Goal: Task Accomplishment & Management: Manage account settings

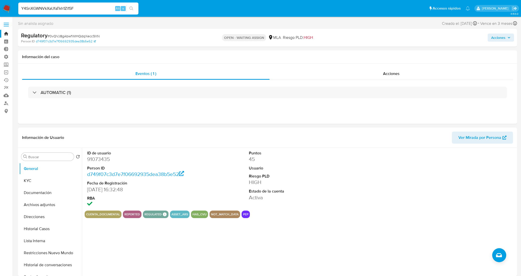
select select "10"
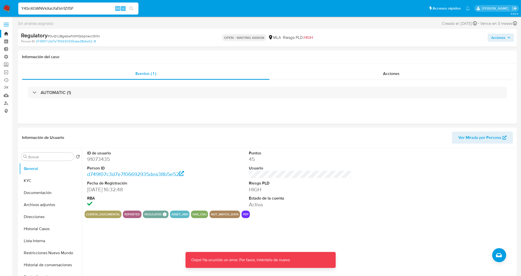
click at [86, 8] on input "Y4SnXGWNVkXaUfaTkh1Zi15F" at bounding box center [78, 8] width 120 height 7
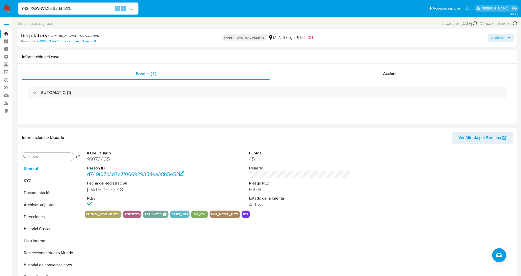
type input "Y4SnXGWNVkXaUfaTkh1Zi15F"
select select "10"
click at [66, 8] on input at bounding box center [78, 8] width 120 height 7
paste input "Y4SnXGWNVkXaUfaTkh1Zi15F"
type input "Y4SnXGWNVkXaUfaTkh1Zi15F"
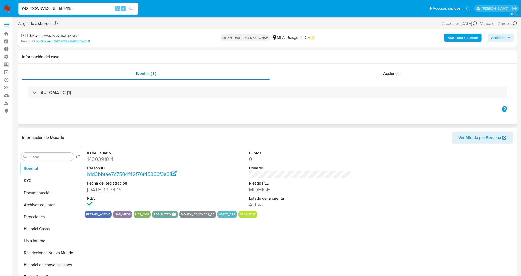
select select "10"
click at [53, 35] on span "# Y4SnXGWNVkXaUfaTkh1Zi15F" at bounding box center [55, 36] width 48 height 5
copy span "Y4SnXGWNVkXaUfaTkh1Zi15F"
click at [4, 33] on link "Bandeja" at bounding box center [30, 34] width 60 height 8
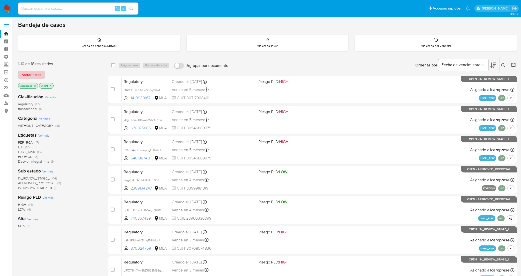
click at [38, 74] on span "Borrar filtros" at bounding box center [32, 74] width 20 height 7
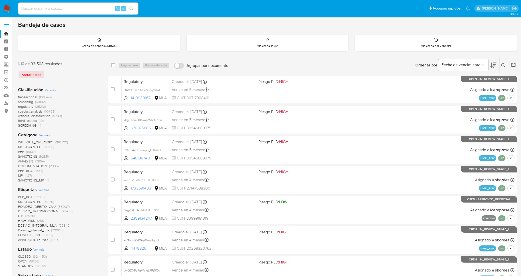
click at [502, 66] on icon at bounding box center [503, 65] width 4 height 4
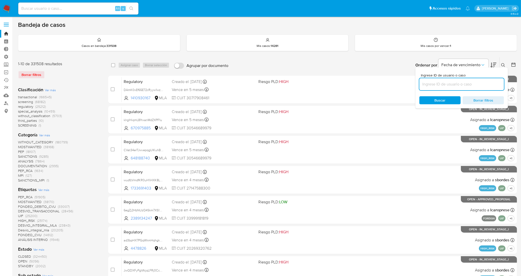
click at [471, 85] on input at bounding box center [461, 84] width 85 height 7
type input "Y4SnXGWNVkXaUfaTkh1Zi15F"
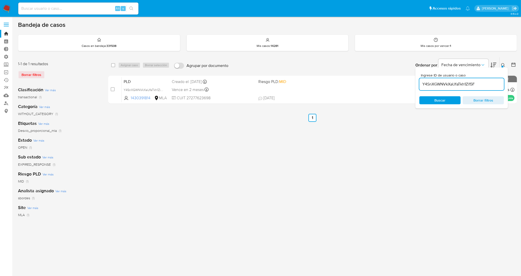
click at [505, 64] on icon at bounding box center [503, 65] width 4 height 4
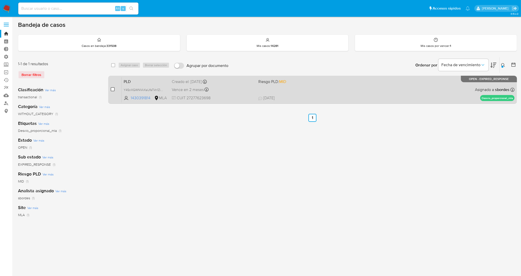
click at [113, 89] on input "checkbox" at bounding box center [113, 89] width 4 height 4
checkbox input "true"
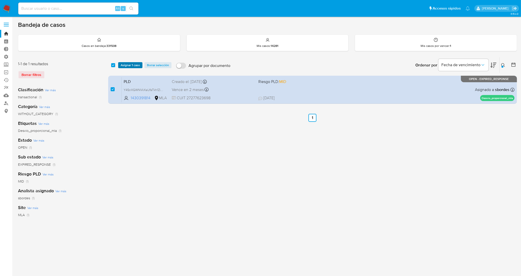
click at [136, 64] on span "Asignar 1 caso" at bounding box center [130, 65] width 19 height 5
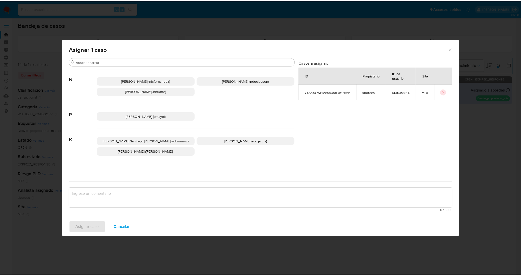
scroll to position [438, 0]
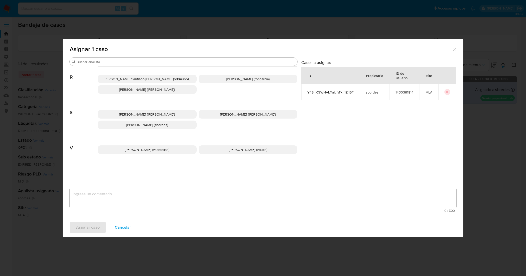
click at [163, 122] on span "Stefania Bordes (sbordes)" at bounding box center [147, 124] width 42 height 5
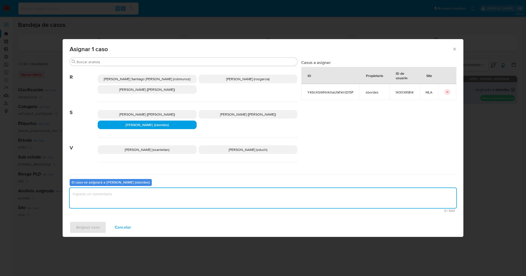
drag, startPoint x: 133, startPoint y: 189, endPoint x: 133, endPoint y: 198, distance: 8.5
click at [133, 195] on textarea "assign-modal" at bounding box center [263, 198] width 387 height 20
click at [80, 229] on span "Asignar caso" at bounding box center [88, 227] width 24 height 11
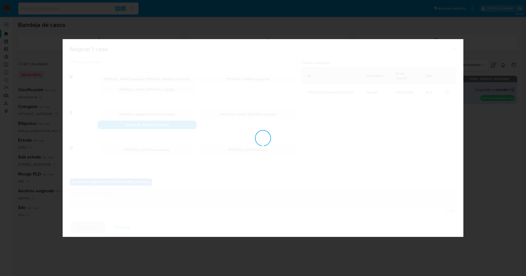
checkbox input "false"
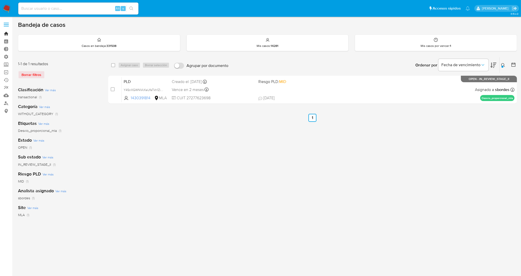
click at [5, 35] on link "Bandeja" at bounding box center [30, 34] width 60 height 8
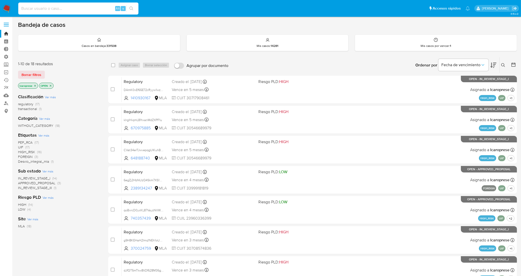
click at [88, 7] on input at bounding box center [78, 8] width 120 height 7
paste input "2wjSzQJN7DwMHrlv1yaJVBXg"
type input "2wjSzQJN7DwMHrlv1yaJVBXg"
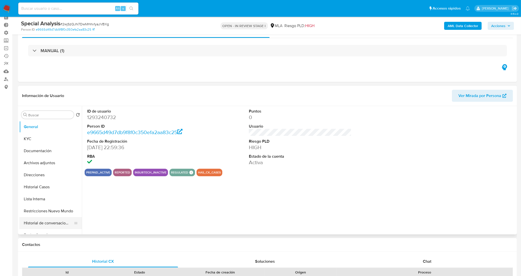
scroll to position [31, 0]
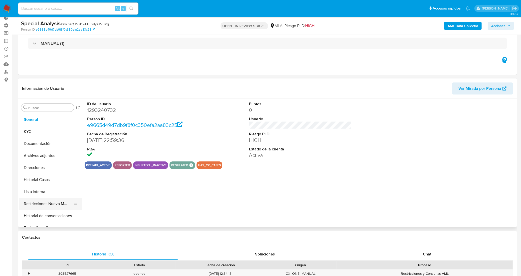
click at [39, 201] on button "Restricciones Nuevo Mundo" at bounding box center [48, 204] width 59 height 12
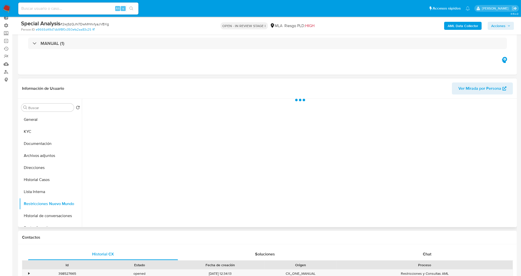
select select "10"
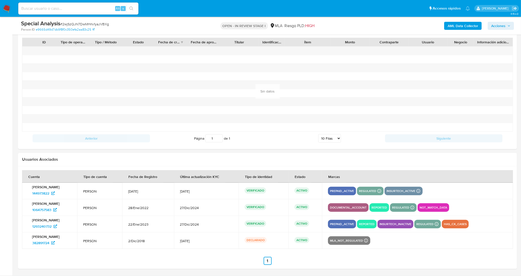
scroll to position [0, 0]
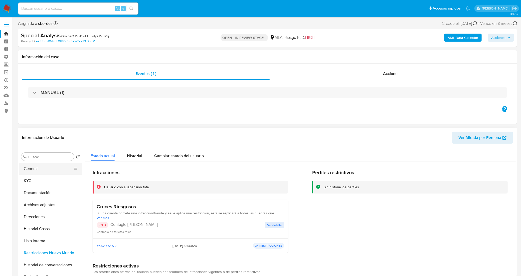
click at [38, 172] on button "General" at bounding box center [48, 169] width 59 height 12
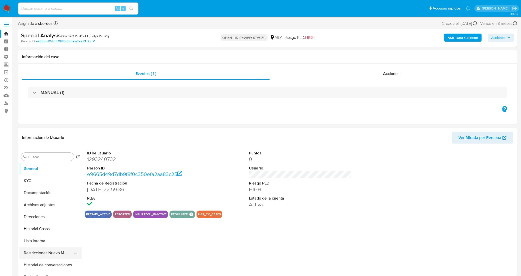
click at [48, 250] on button "Restricciones Nuevo Mundo" at bounding box center [48, 253] width 59 height 12
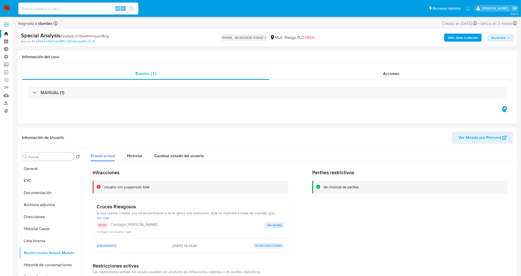
click at [270, 227] on span "Ver detalle" at bounding box center [274, 224] width 15 height 5
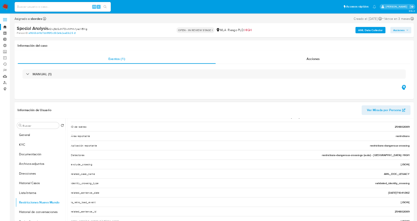
scroll to position [94, 0]
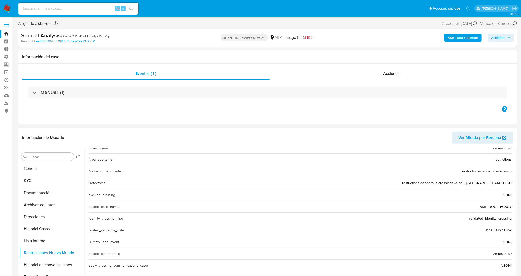
click at [498, 256] on span "254802089" at bounding box center [502, 253] width 19 height 5
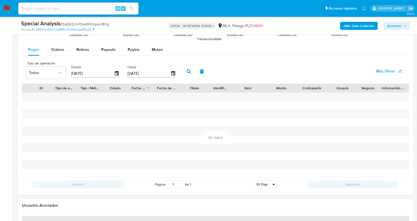
scroll to position [617, 0]
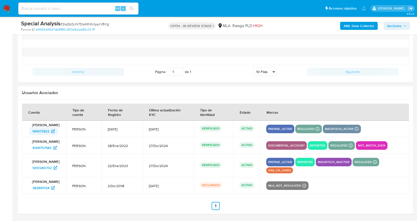
click at [42, 132] on span "144973822" at bounding box center [40, 131] width 17 height 8
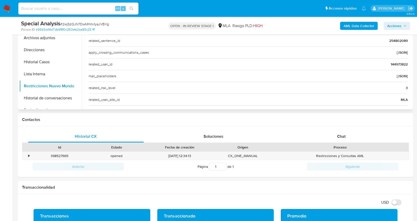
scroll to position [66, 0]
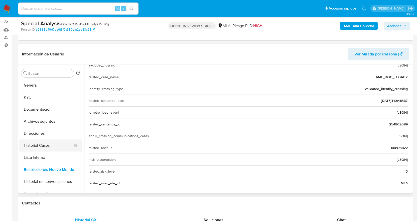
click at [38, 143] on button "Historial Casos" at bounding box center [48, 145] width 59 height 12
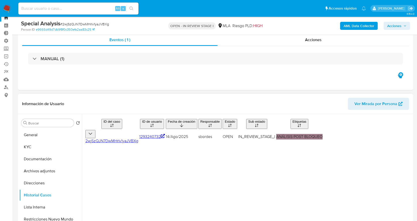
scroll to position [16, 0]
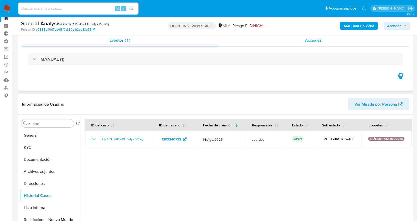
click at [287, 36] on div "Acciones" at bounding box center [313, 40] width 191 height 12
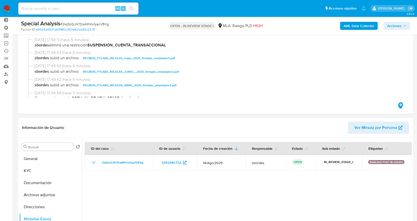
scroll to position [75, 0]
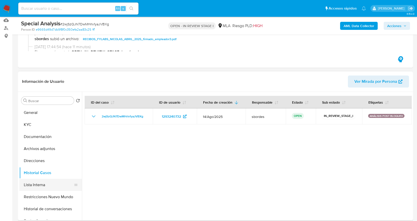
click at [49, 182] on button "Lista Interna" at bounding box center [48, 185] width 59 height 12
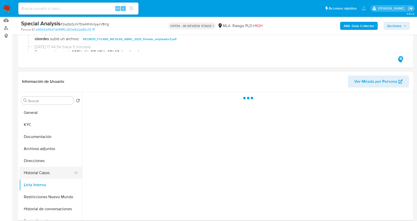
click at [49, 173] on button "Historial Casos" at bounding box center [48, 173] width 59 height 12
click at [55, 207] on button "Historial de conversaciones" at bounding box center [48, 209] width 59 height 12
click at [50, 193] on button "Restricciones Nuevo Mundo" at bounding box center [48, 197] width 59 height 12
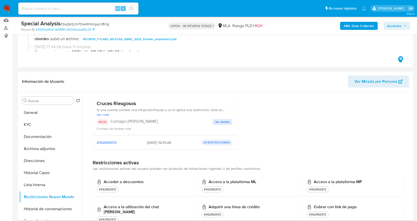
scroll to position [50, 0]
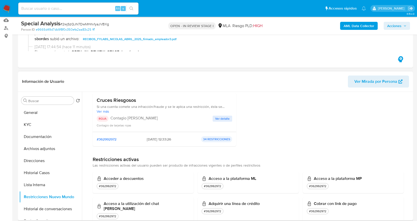
click at [224, 120] on span "Ver detalle" at bounding box center [222, 118] width 15 height 5
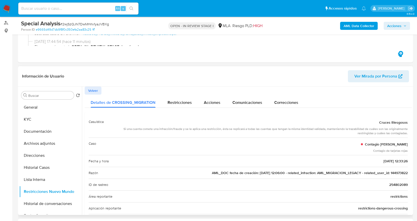
scroll to position [75, 0]
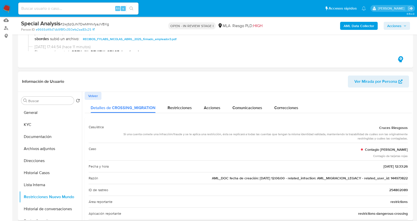
click at [94, 92] on span "Volver" at bounding box center [93, 95] width 10 height 7
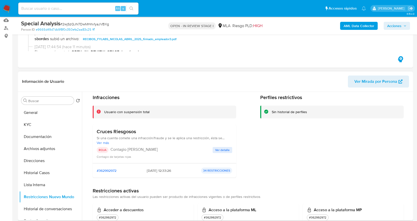
scroll to position [50, 0]
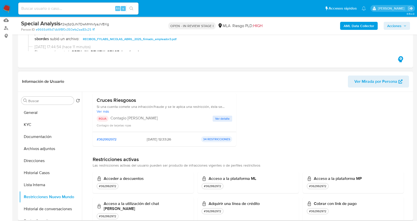
click at [224, 116] on span "Ver detalle" at bounding box center [222, 118] width 15 height 5
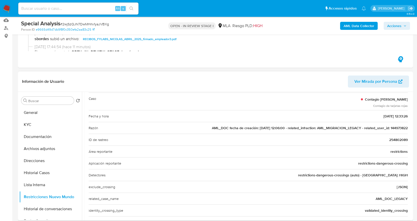
drag, startPoint x: 316, startPoint y: 128, endPoint x: 359, endPoint y: 131, distance: 42.9
click at [359, 131] on div "Razón AML_DOC fecha de creación: 09/08/2022 12:06:00 - related_infraction: AML_…" at bounding box center [248, 128] width 319 height 12
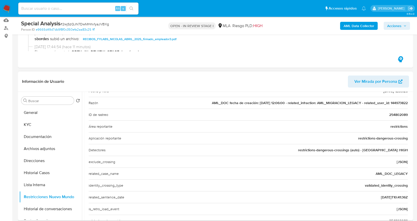
drag, startPoint x: 374, startPoint y: 172, endPoint x: 406, endPoint y: 173, distance: 32.3
click at [406, 173] on div "Casuística Cruces Riesgosos Si una cuenta comete una infracción/fraude y se le …" at bounding box center [248, 171] width 327 height 259
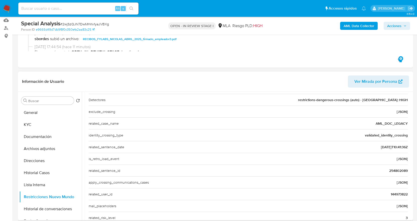
click at [341, 166] on div "related_sentence_id 254802089" at bounding box center [248, 170] width 319 height 12
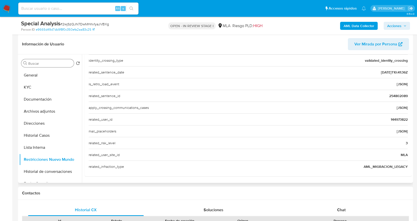
scroll to position [100, 0]
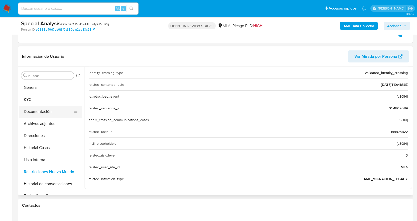
click at [41, 107] on button "Documentación" at bounding box center [48, 111] width 59 height 12
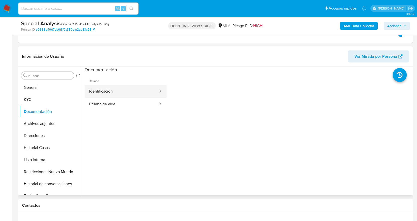
click at [116, 95] on button "Identificación" at bounding box center [122, 91] width 74 height 13
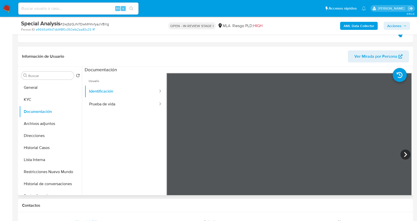
click at [119, 117] on ul "Usuario Identificación Prueba de vida" at bounding box center [126, 145] width 82 height 144
click at [141, 97] on button "Identificación" at bounding box center [122, 91] width 74 height 13
click at [136, 87] on button "Identificación" at bounding box center [122, 91] width 74 height 13
click at [132, 101] on button "Prueba de vida" at bounding box center [122, 104] width 74 height 13
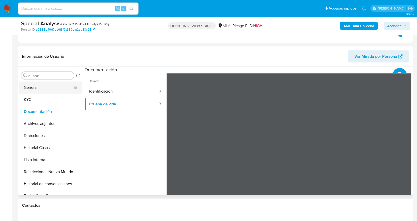
click at [45, 88] on button "General" at bounding box center [48, 87] width 59 height 12
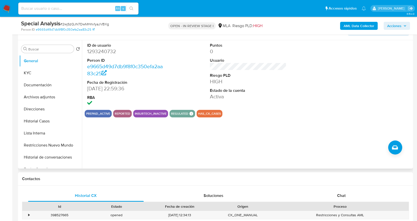
scroll to position [125, 0]
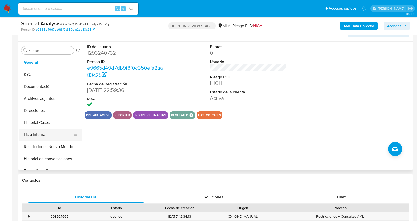
click at [45, 135] on button "Lista Interna" at bounding box center [48, 134] width 59 height 12
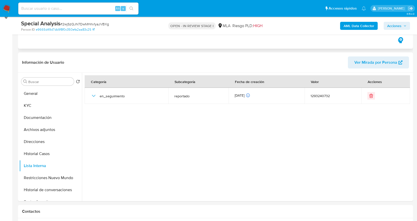
scroll to position [25, 0]
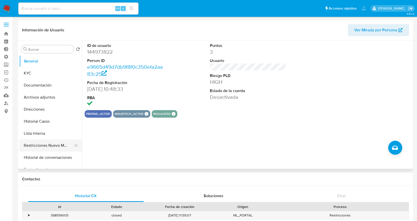
click at [40, 143] on button "Restricciones Nuevo Mundo" at bounding box center [48, 145] width 59 height 12
select select "10"
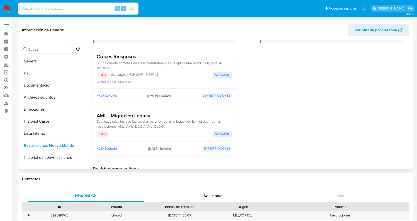
scroll to position [50, 0]
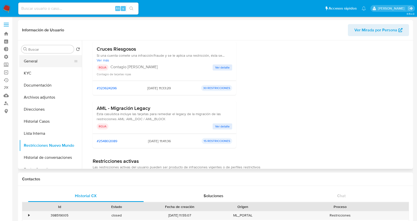
click at [56, 64] on button "General" at bounding box center [48, 61] width 59 height 12
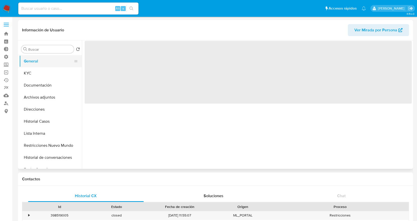
scroll to position [0, 0]
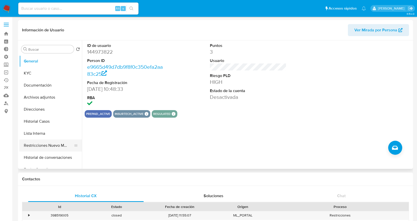
click at [60, 145] on button "Restricciones Nuevo Mundo" at bounding box center [48, 145] width 59 height 12
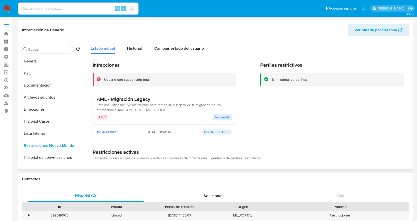
click at [214, 117] on button "Ver detalle" at bounding box center [223, 117] width 20 height 6
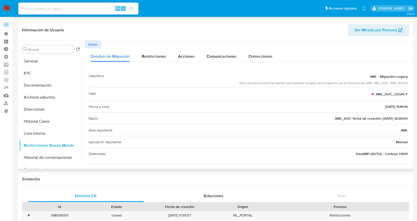
click at [97, 46] on span "Volver" at bounding box center [93, 44] width 10 height 7
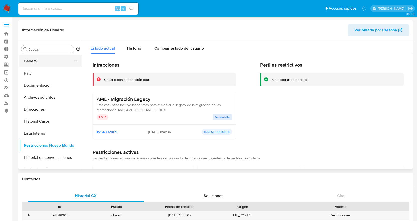
click at [37, 58] on button "General" at bounding box center [48, 61] width 59 height 12
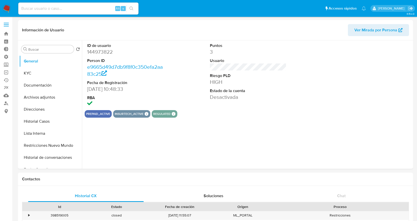
click at [106, 53] on dd "144973822" at bounding box center [125, 51] width 77 height 7
copy dd "144973822"
click at [173, 96] on div "ID de usuario 144973822 Person ID e9665d49d7db9f8f0c350efa2aa83c25 Fecha de Reg…" at bounding box center [248, 75] width 327 height 70
click at [99, 49] on dd "144973822" at bounding box center [125, 51] width 77 height 7
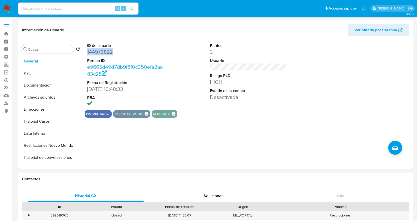
click at [99, 49] on dd "144973822" at bounding box center [125, 51] width 77 height 7
copy dd "144973822"
click at [42, 142] on button "Restricciones Nuevo Mundo" at bounding box center [48, 145] width 59 height 12
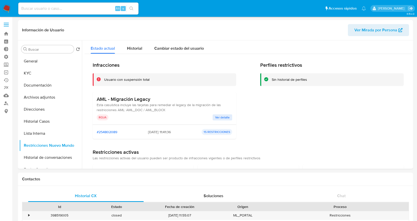
click at [221, 117] on span "Ver detalle" at bounding box center [222, 117] width 15 height 5
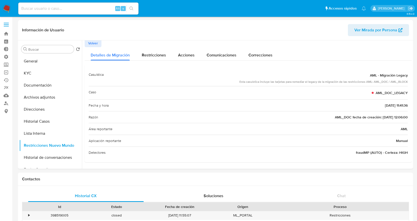
drag, startPoint x: 374, startPoint y: 93, endPoint x: 405, endPoint y: 93, distance: 31.3
click at [405, 93] on span "AML_DOC_LEGACY" at bounding box center [392, 92] width 32 height 5
click at [46, 60] on button "General" at bounding box center [48, 61] width 59 height 12
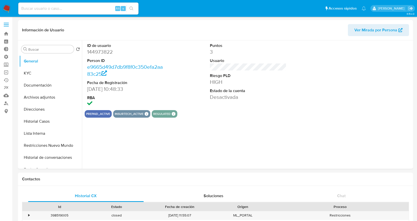
click at [105, 49] on dd "144973822" at bounding box center [125, 51] width 77 height 7
copy dd "144973822"
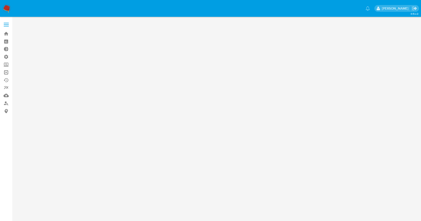
drag, startPoint x: 0, startPoint y: 0, endPoint x: 5, endPoint y: 72, distance: 72.3
click at [5, 72] on link "Operaciones masivas" at bounding box center [30, 72] width 60 height 8
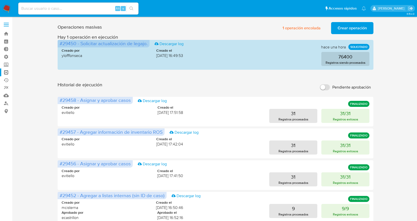
click at [351, 29] on span "Crear operación" at bounding box center [352, 28] width 29 height 11
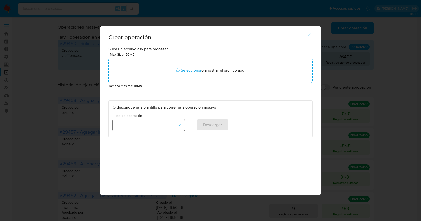
click at [180, 127] on icon "button" at bounding box center [179, 124] width 5 height 5
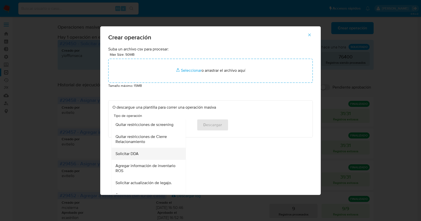
scroll to position [158, 0]
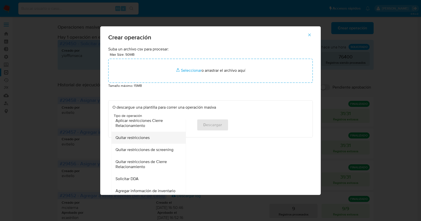
click at [143, 135] on span "Quitar restricciones" at bounding box center [132, 137] width 34 height 5
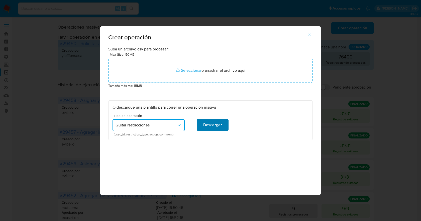
click at [209, 125] on span "Descargar" at bounding box center [212, 124] width 19 height 11
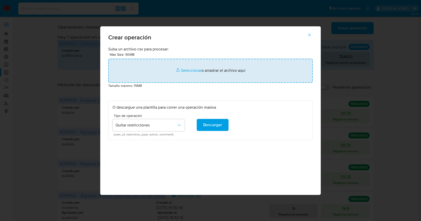
click at [184, 70] on input "file" at bounding box center [210, 71] width 204 height 24
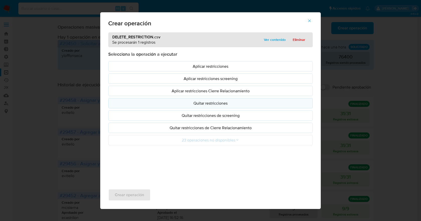
click at [249, 103] on p "Quitar restricciones" at bounding box center [210, 103] width 196 height 6
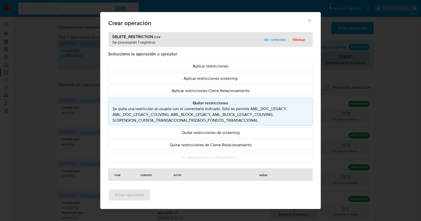
drag, startPoint x: 287, startPoint y: 109, endPoint x: 262, endPoint y: 110, distance: 24.3
click at [263, 110] on p "Se quita una restricción al usuario con el comentario indicado. Sólo se permite…" at bounding box center [210, 114] width 196 height 17
click at [275, 40] on span "Ver contenido" at bounding box center [275, 39] width 22 height 7
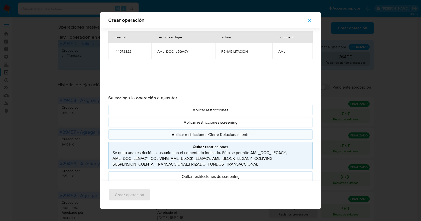
scroll to position [21, 0]
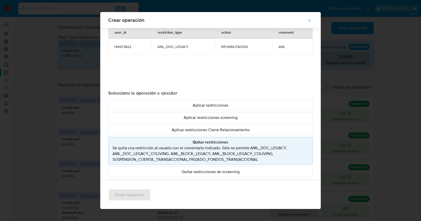
drag, startPoint x: 248, startPoint y: 148, endPoint x: 283, endPoint y: 150, distance: 35.4
click at [283, 150] on p "Se quita una restricción al usuario con el comentario indicado. Sólo se permite…" at bounding box center [210, 153] width 196 height 17
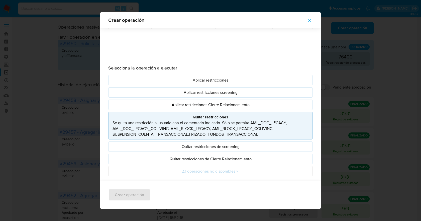
scroll to position [29, 0]
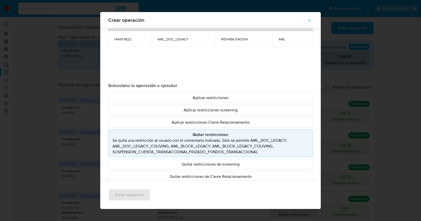
drag, startPoint x: 297, startPoint y: 65, endPoint x: 299, endPoint y: 67, distance: 3.7
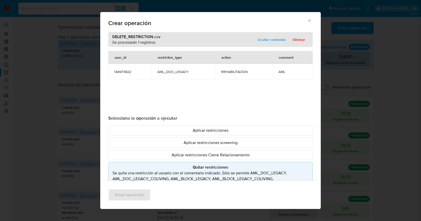
drag, startPoint x: 299, startPoint y: 67, endPoint x: 293, endPoint y: 41, distance: 26.7
click at [293, 41] on span "Eliminar" at bounding box center [299, 39] width 13 height 7
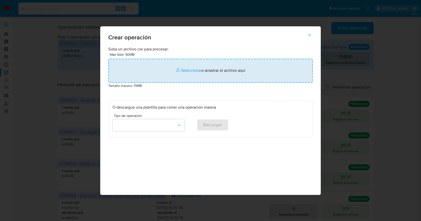
click at [191, 71] on input "file" at bounding box center [210, 71] width 204 height 24
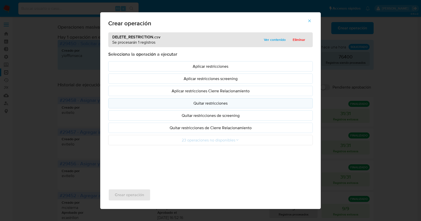
click at [223, 101] on p "Quitar restricciones" at bounding box center [210, 103] width 196 height 6
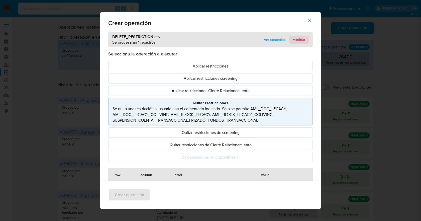
click at [297, 39] on span "Eliminar" at bounding box center [299, 39] width 13 height 7
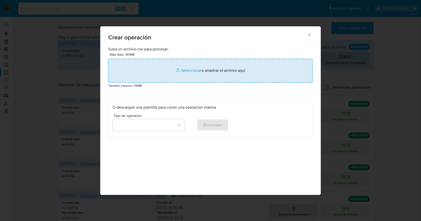
click at [193, 71] on input "file" at bounding box center [210, 71] width 204 height 24
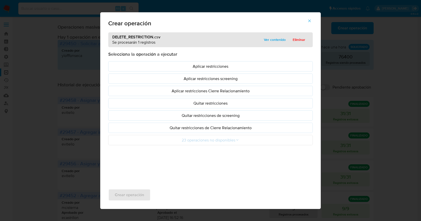
click at [232, 104] on p "Quitar restricciones" at bounding box center [210, 103] width 196 height 6
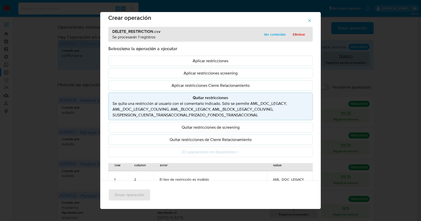
scroll to position [4, 0]
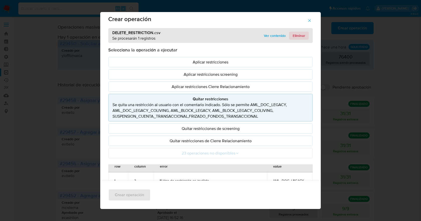
click at [297, 38] on span "Eliminar" at bounding box center [299, 35] width 13 height 7
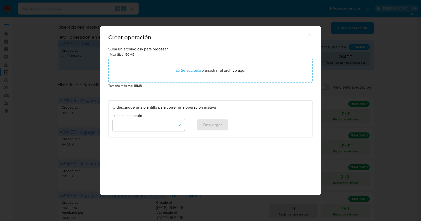
scroll to position [0, 0]
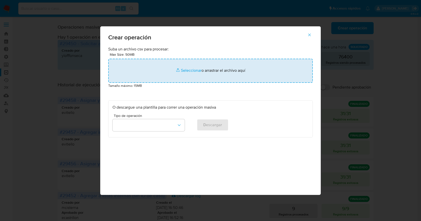
click at [196, 70] on input "file" at bounding box center [210, 71] width 204 height 24
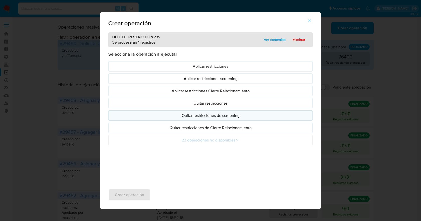
click at [222, 114] on p "Quitar restricciones de screening" at bounding box center [210, 115] width 196 height 6
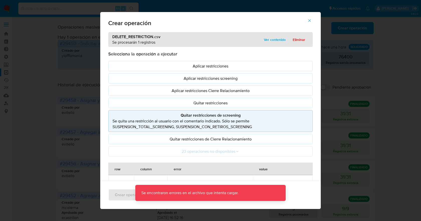
click at [222, 114] on p "Quitar restricciones de screening" at bounding box center [210, 115] width 196 height 6
click at [222, 104] on p "Quitar restricciones" at bounding box center [210, 103] width 196 height 6
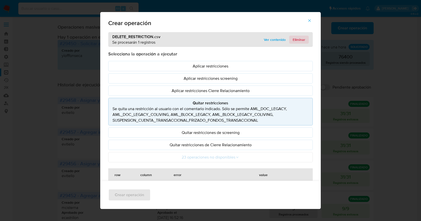
click at [293, 41] on span "Eliminar" at bounding box center [299, 39] width 13 height 7
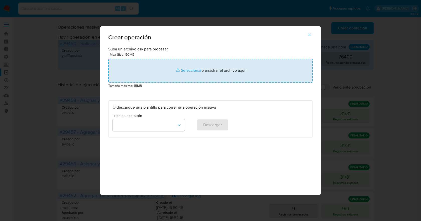
click at [190, 71] on input "file" at bounding box center [210, 71] width 204 height 24
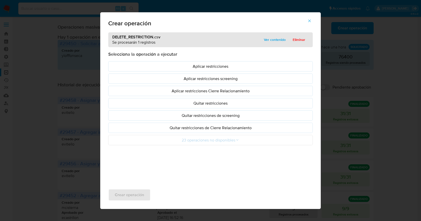
click at [239, 102] on p "Quitar restricciones" at bounding box center [210, 103] width 196 height 6
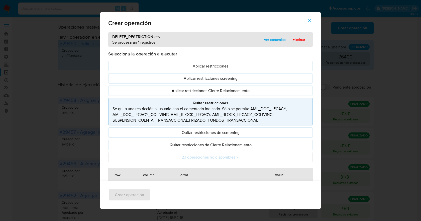
click at [295, 40] on span "Eliminar" at bounding box center [299, 39] width 13 height 7
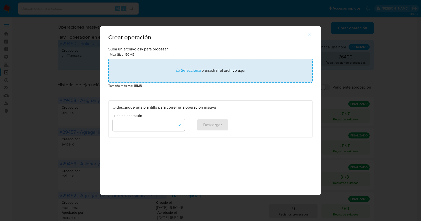
click at [197, 69] on input "file" at bounding box center [210, 71] width 204 height 24
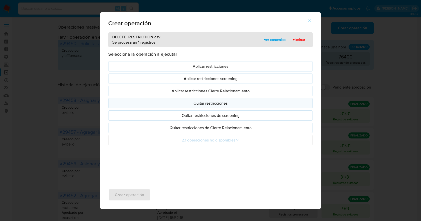
click at [247, 104] on p "Quitar restricciones" at bounding box center [210, 103] width 196 height 6
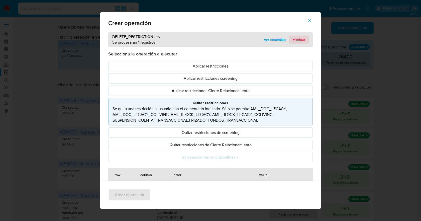
click at [301, 39] on span "Eliminar" at bounding box center [299, 39] width 13 height 7
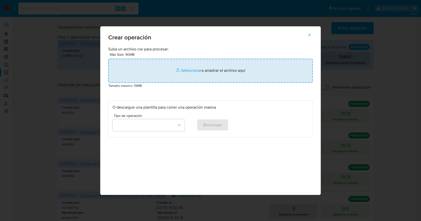
click at [190, 67] on input "file" at bounding box center [210, 71] width 204 height 24
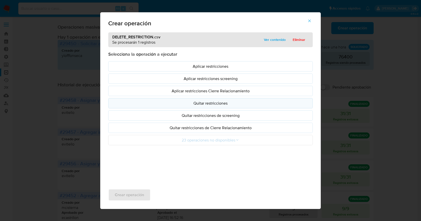
drag, startPoint x: 190, startPoint y: 67, endPoint x: 223, endPoint y: 104, distance: 49.6
click at [223, 104] on p "Quitar restricciones" at bounding box center [210, 103] width 196 height 6
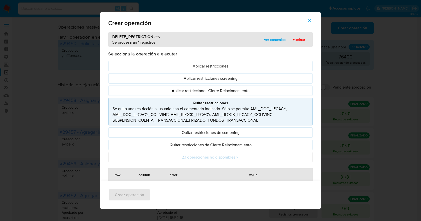
click at [299, 36] on span "Eliminar" at bounding box center [299, 39] width 13 height 7
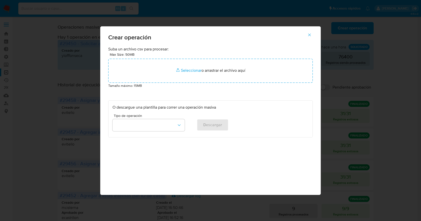
click at [299, 38] on span "Crear operación" at bounding box center [210, 37] width 204 height 6
click at [310, 34] on icon "button" at bounding box center [309, 35] width 5 height 5
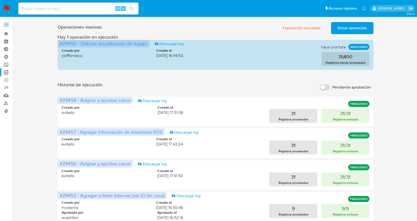
click at [343, 28] on span "Crear operación" at bounding box center [352, 28] width 29 height 11
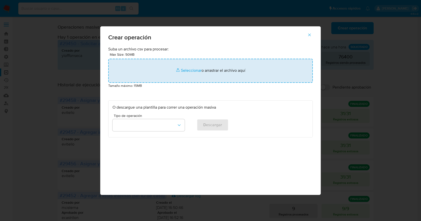
click at [189, 70] on input "file" at bounding box center [210, 71] width 204 height 24
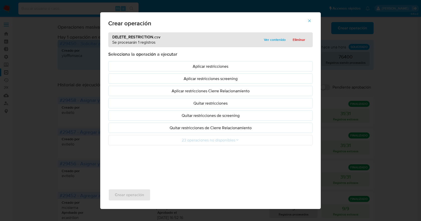
click at [210, 105] on p "Quitar restricciones" at bounding box center [210, 103] width 196 height 6
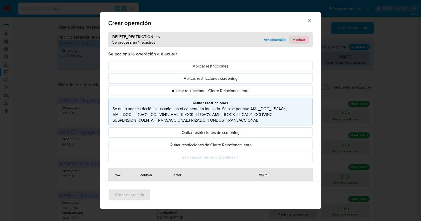
click at [294, 40] on span "Eliminar" at bounding box center [299, 39] width 13 height 7
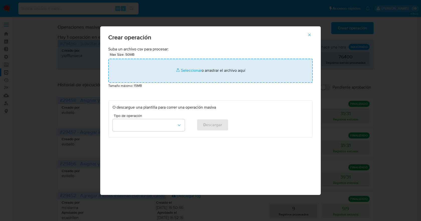
click at [186, 70] on input "file" at bounding box center [210, 71] width 204 height 24
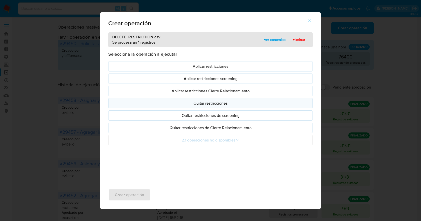
click at [217, 104] on p "Quitar restricciones" at bounding box center [210, 103] width 196 height 6
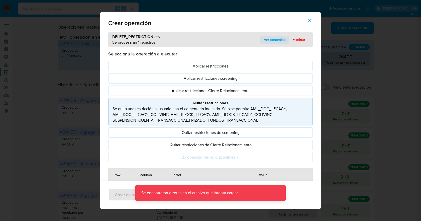
click at [268, 40] on span "Ver contenido" at bounding box center [275, 39] width 22 height 7
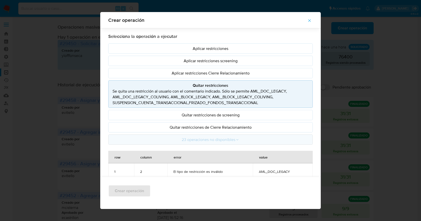
scroll to position [80, 0]
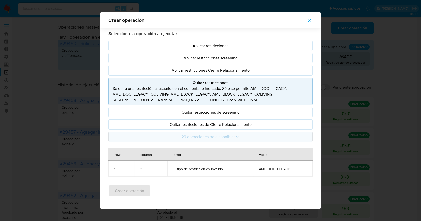
click at [239, 135] on button "23 operaciones no disponibles" at bounding box center [210, 136] width 204 height 10
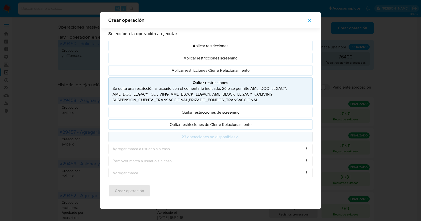
click at [233, 138] on button "23 operaciones no disponibles" at bounding box center [210, 136] width 204 height 10
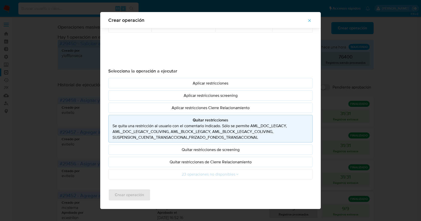
scroll to position [4, 0]
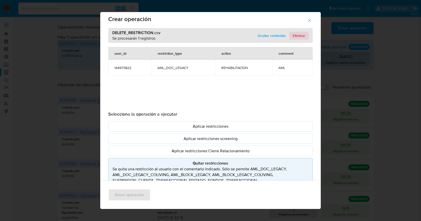
click at [294, 36] on span "Eliminar" at bounding box center [299, 35] width 13 height 7
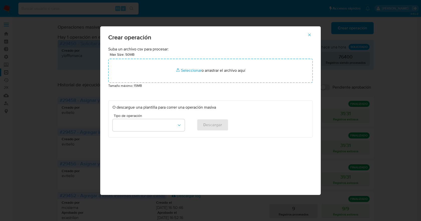
scroll to position [0, 0]
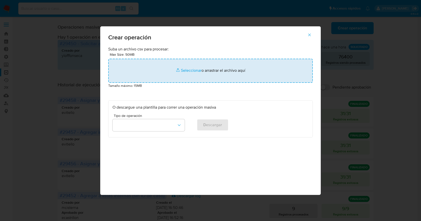
click at [190, 69] on input "file" at bounding box center [210, 71] width 204 height 24
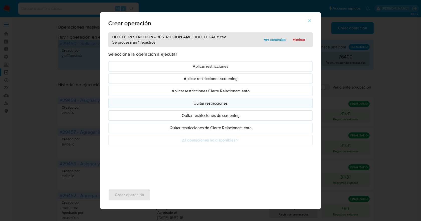
click at [228, 105] on p "Quitar restricciones" at bounding box center [210, 103] width 196 height 6
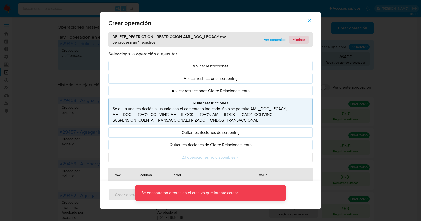
click at [300, 36] on span "Eliminar" at bounding box center [299, 39] width 13 height 7
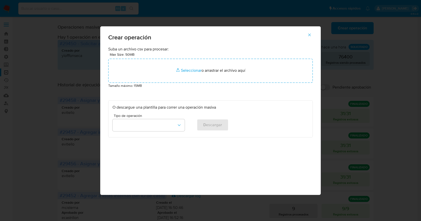
click at [310, 36] on icon "button" at bounding box center [309, 35] width 5 height 5
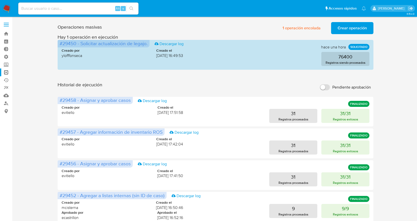
click at [351, 29] on span "Crear operación" at bounding box center [352, 28] width 29 height 11
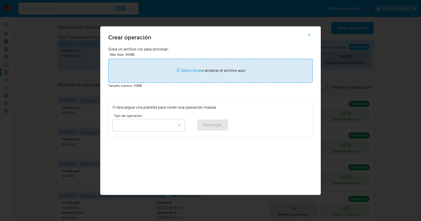
click at [184, 73] on input "file" at bounding box center [210, 71] width 204 height 24
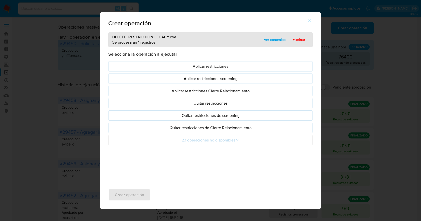
click at [227, 103] on p "Quitar restricciones" at bounding box center [210, 103] width 196 height 6
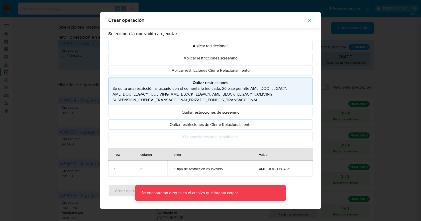
scroll to position [20, 0]
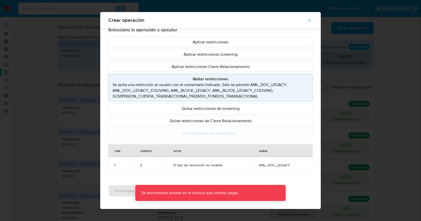
drag, startPoint x: 272, startPoint y: 177, endPoint x: 243, endPoint y: 178, distance: 28.8
click at [271, 177] on div "Crear operación" at bounding box center [210, 193] width 220 height 32
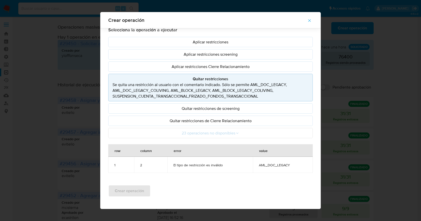
click at [311, 22] on icon "button" at bounding box center [309, 20] width 5 height 5
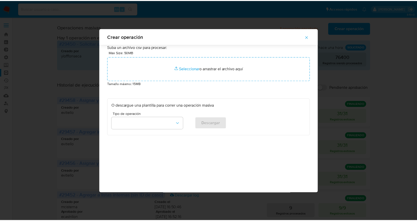
scroll to position [0, 0]
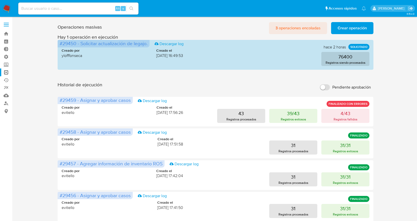
click at [289, 30] on span "3 operaciones encoladas" at bounding box center [297, 28] width 45 height 11
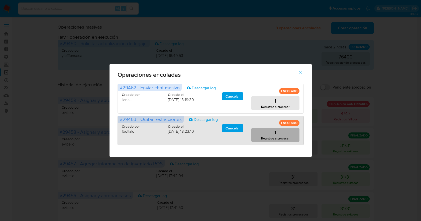
click at [264, 134] on button "1 Registros a procesar" at bounding box center [275, 135] width 48 height 14
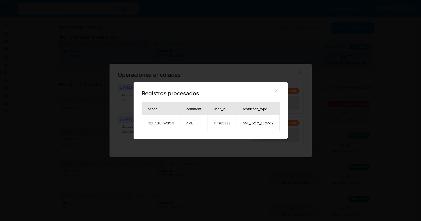
click at [274, 90] on icon "button" at bounding box center [276, 90] width 5 height 5
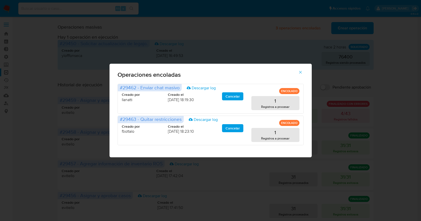
click at [299, 70] on icon "button" at bounding box center [300, 72] width 5 height 5
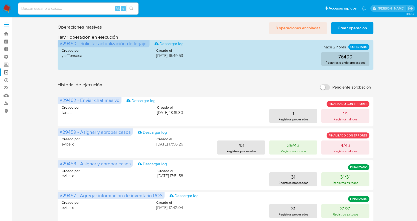
click at [298, 26] on span "3 operaciones encoladas" at bounding box center [297, 28] width 45 height 11
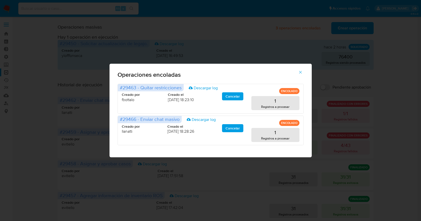
click at [300, 73] on icon "button" at bounding box center [300, 72] width 5 height 5
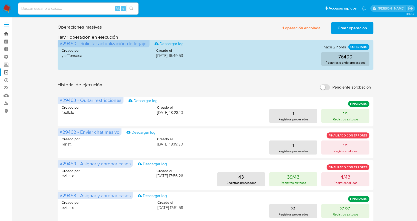
click at [7, 35] on link "Bandeja" at bounding box center [30, 34] width 60 height 8
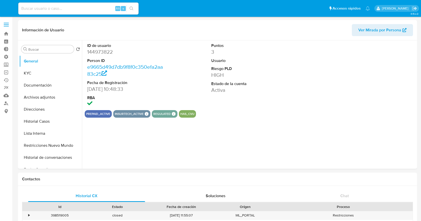
select select "10"
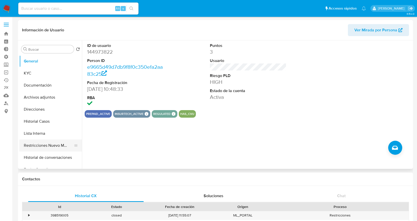
click at [51, 148] on button "Restricciones Nuevo Mundo" at bounding box center [48, 145] width 59 height 12
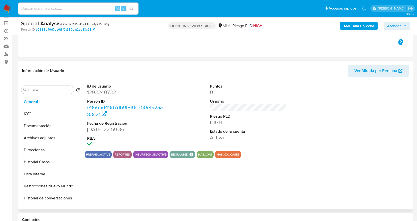
scroll to position [50, 0]
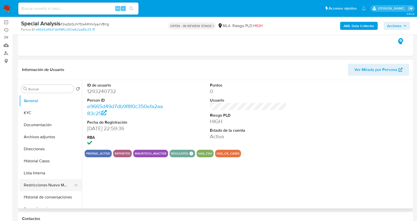
click at [47, 186] on button "Restricciones Nuevo Mundo" at bounding box center [48, 185] width 59 height 12
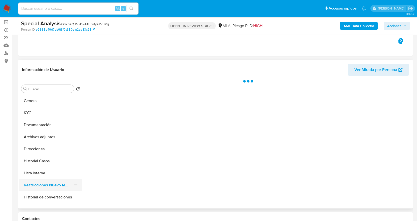
select select "10"
